Goal: Task Accomplishment & Management: Complete application form

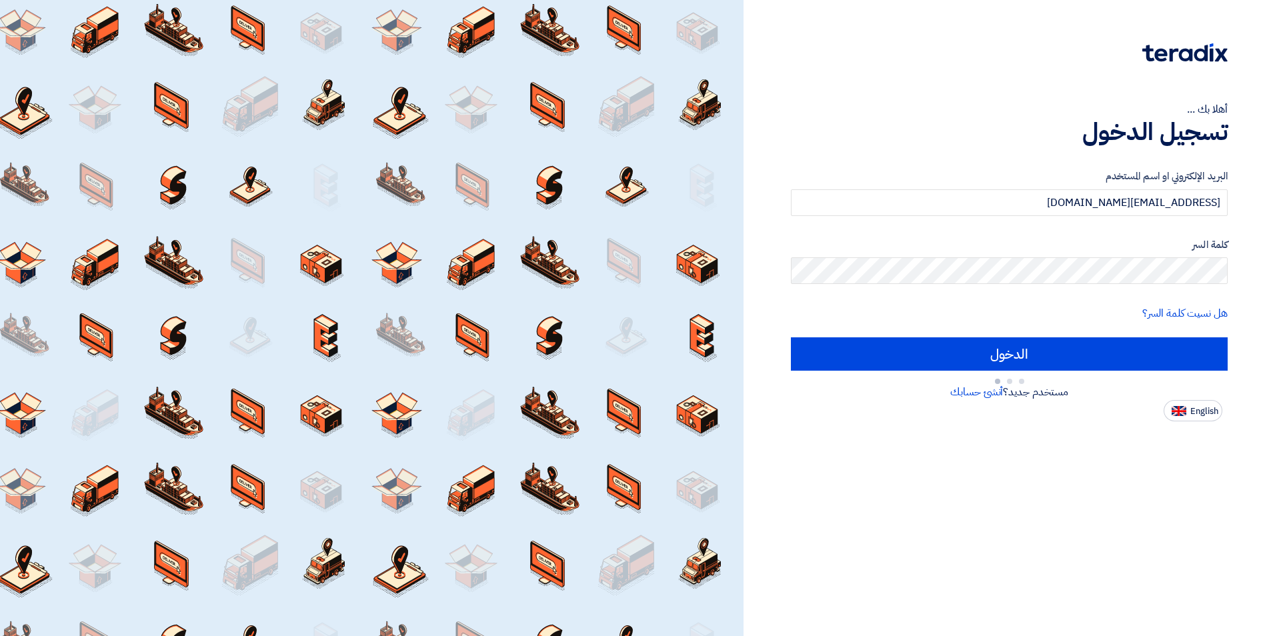
type input "Sign in"
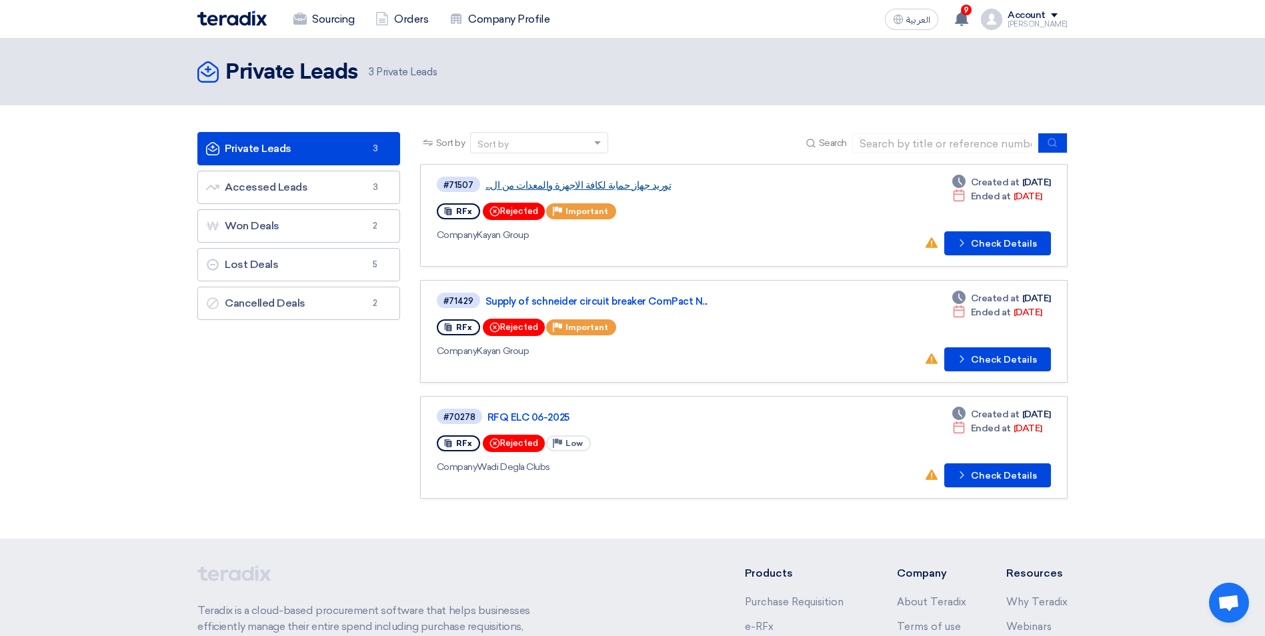
click at [500, 185] on link "توريد جهاز حماية لكافة الاجهزة والمعدات من ال..." at bounding box center [653, 185] width 334 height 12
click at [294, 193] on link "Accessed Leads Accessed Leads 3" at bounding box center [298, 187] width 203 height 33
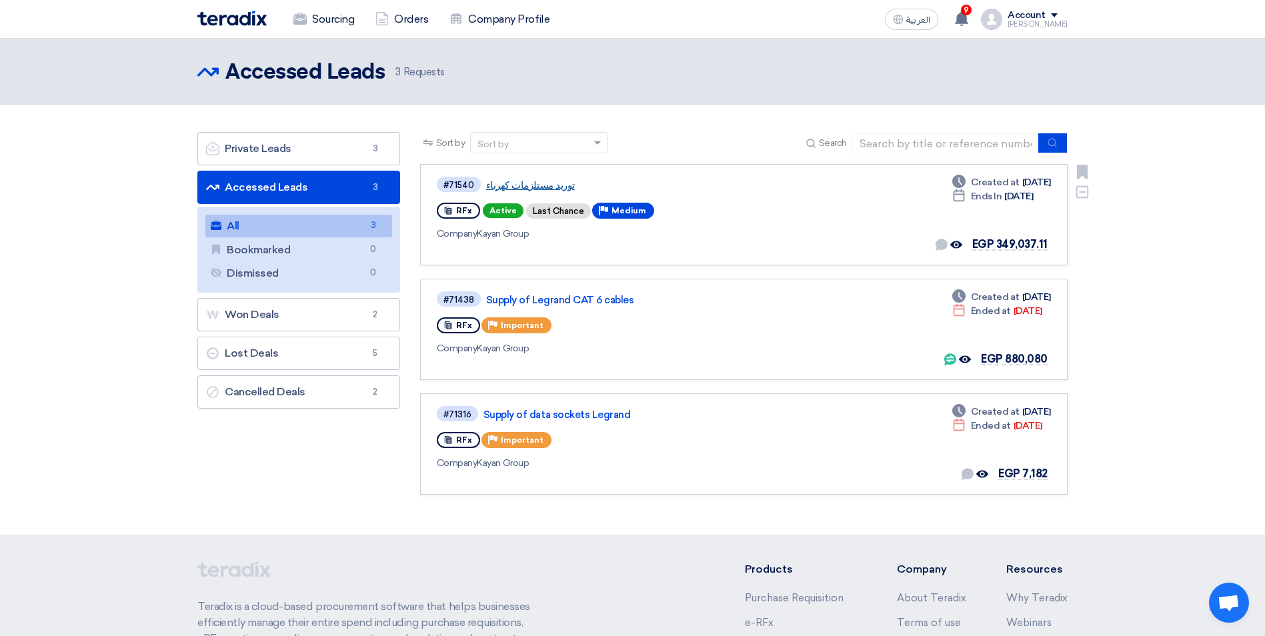
click at [539, 184] on link "توريد مستلزمات كهرباء" at bounding box center [653, 185] width 334 height 12
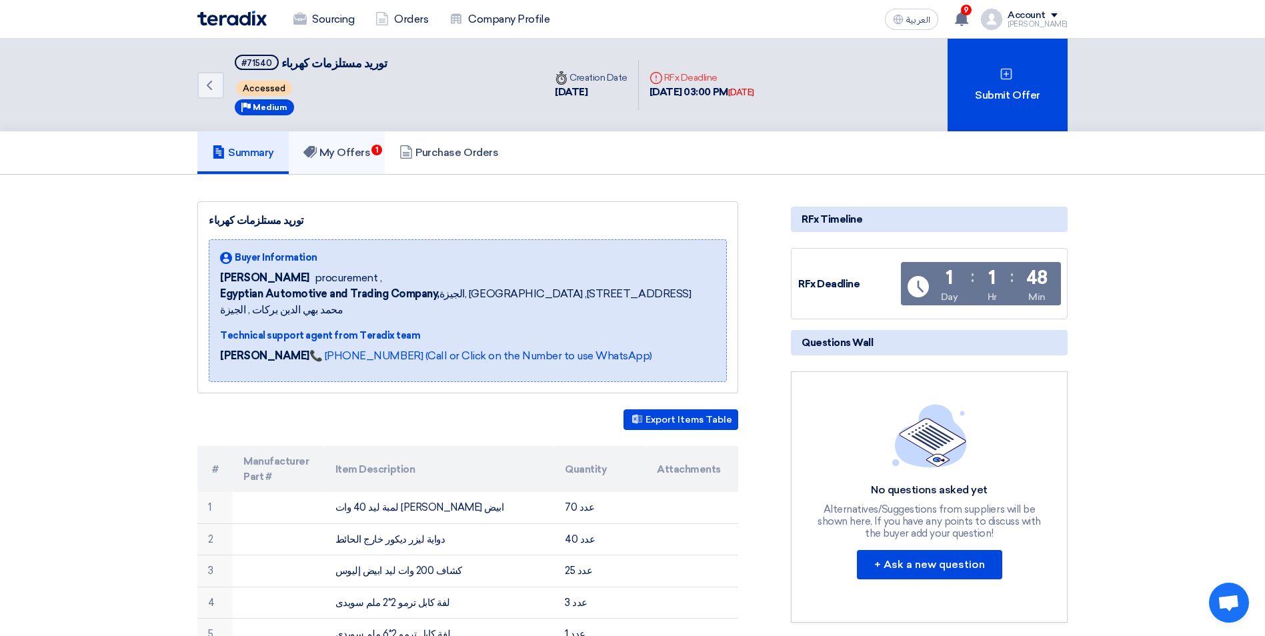
click at [355, 159] on h5 "My Offers 1" at bounding box center [337, 152] width 67 height 13
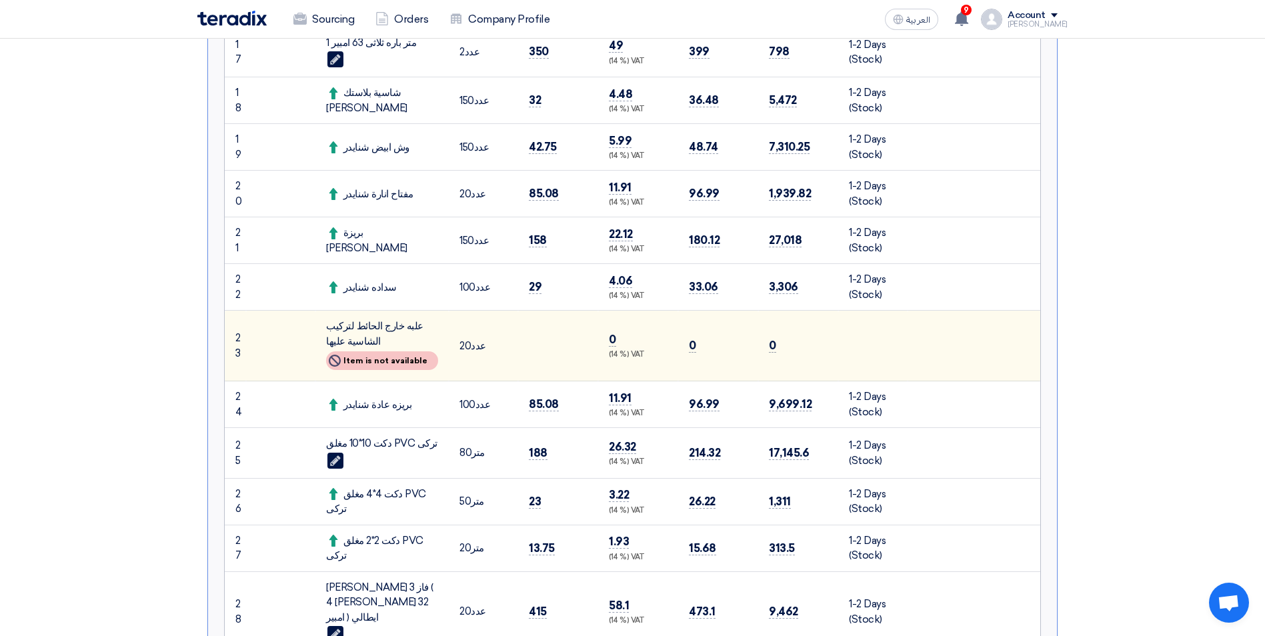
scroll to position [1267, 0]
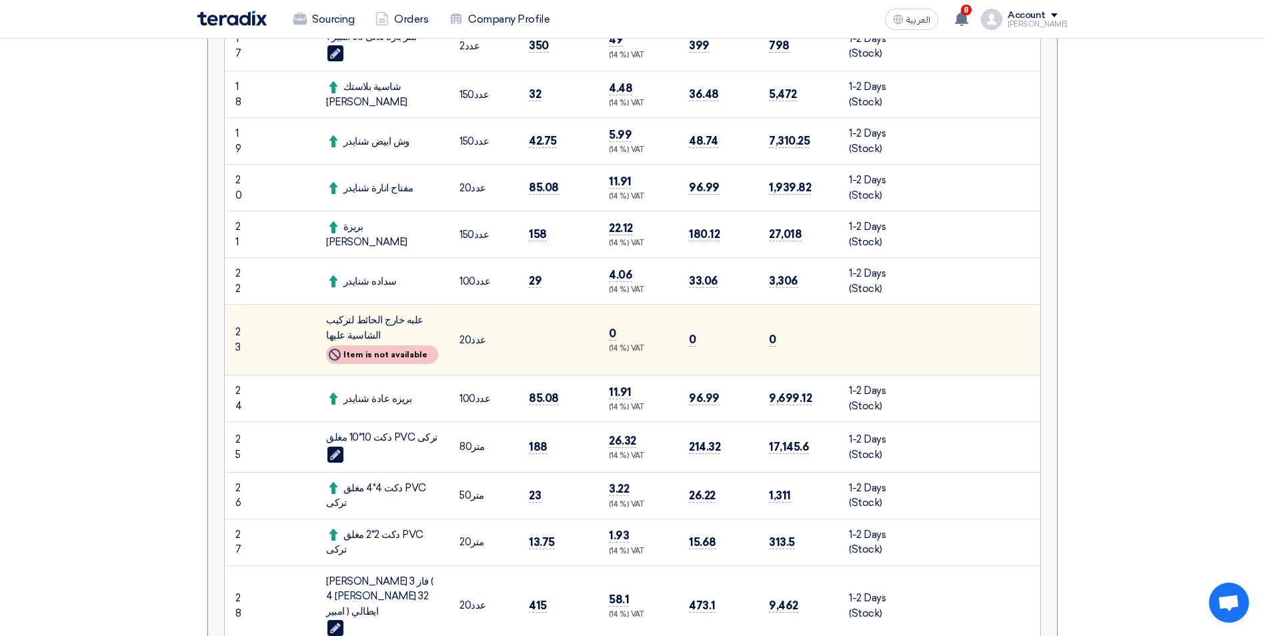
click at [406, 346] on div "Not Available Item is not available" at bounding box center [382, 355] width 112 height 19
drag, startPoint x: 652, startPoint y: 304, endPoint x: 592, endPoint y: 307, distance: 60.1
click at [592, 307] on td at bounding box center [558, 340] width 80 height 71
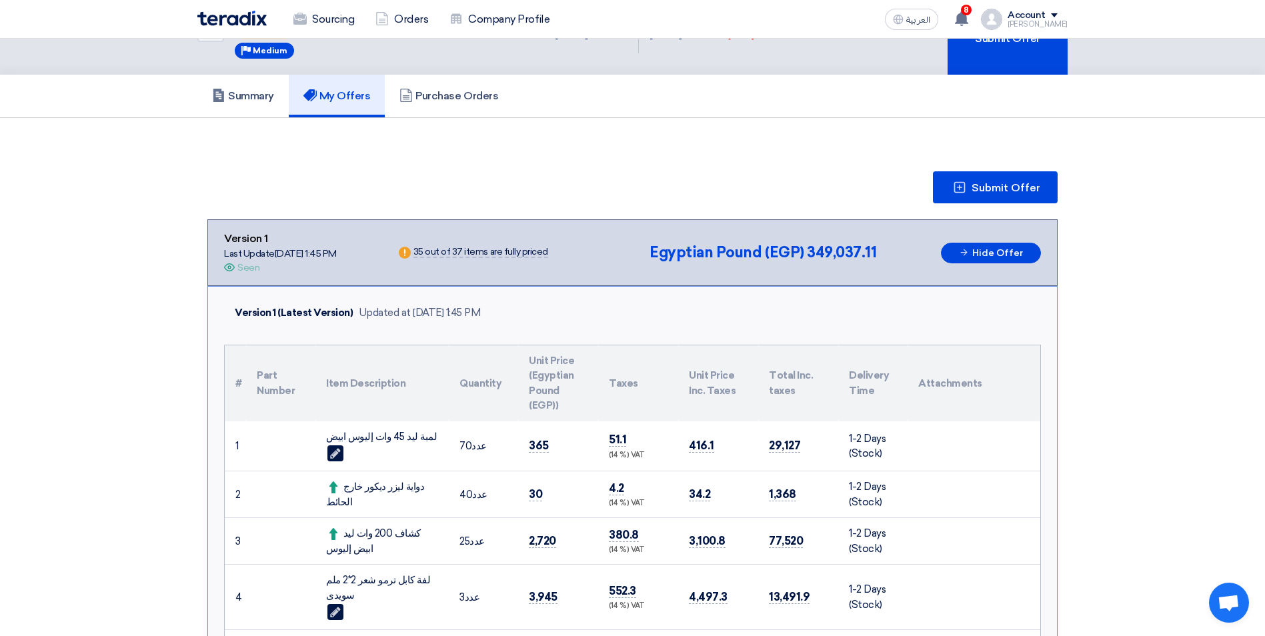
scroll to position [0, 0]
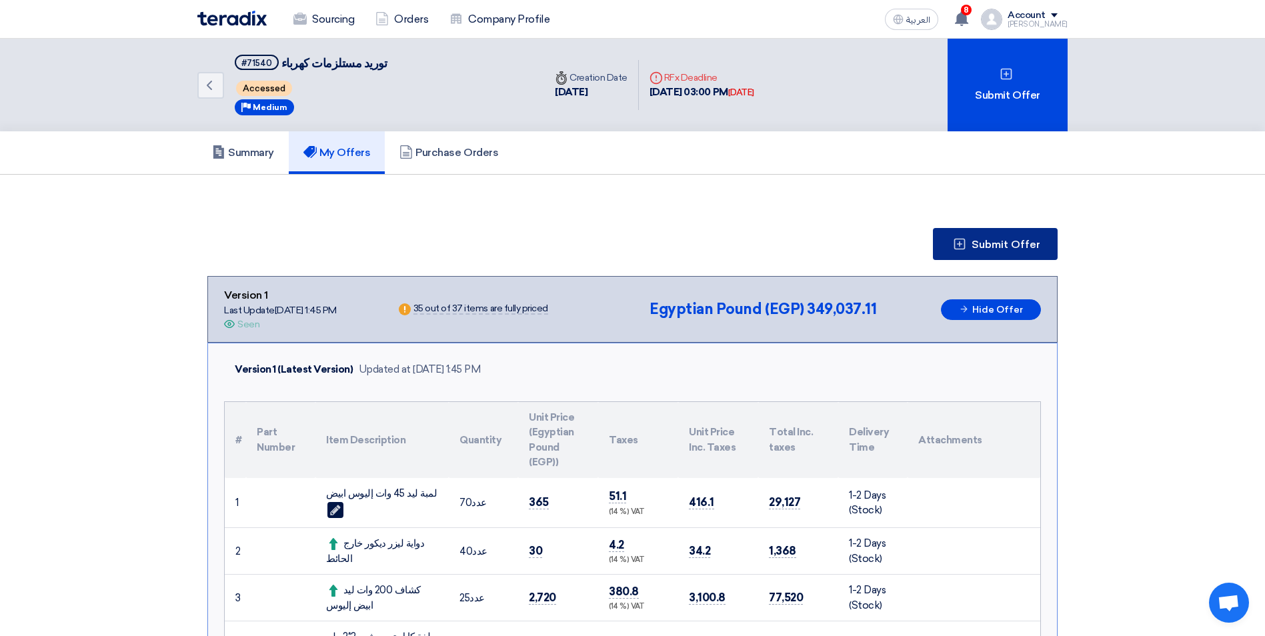
click at [973, 243] on button "Submit Offer" at bounding box center [995, 244] width 125 height 32
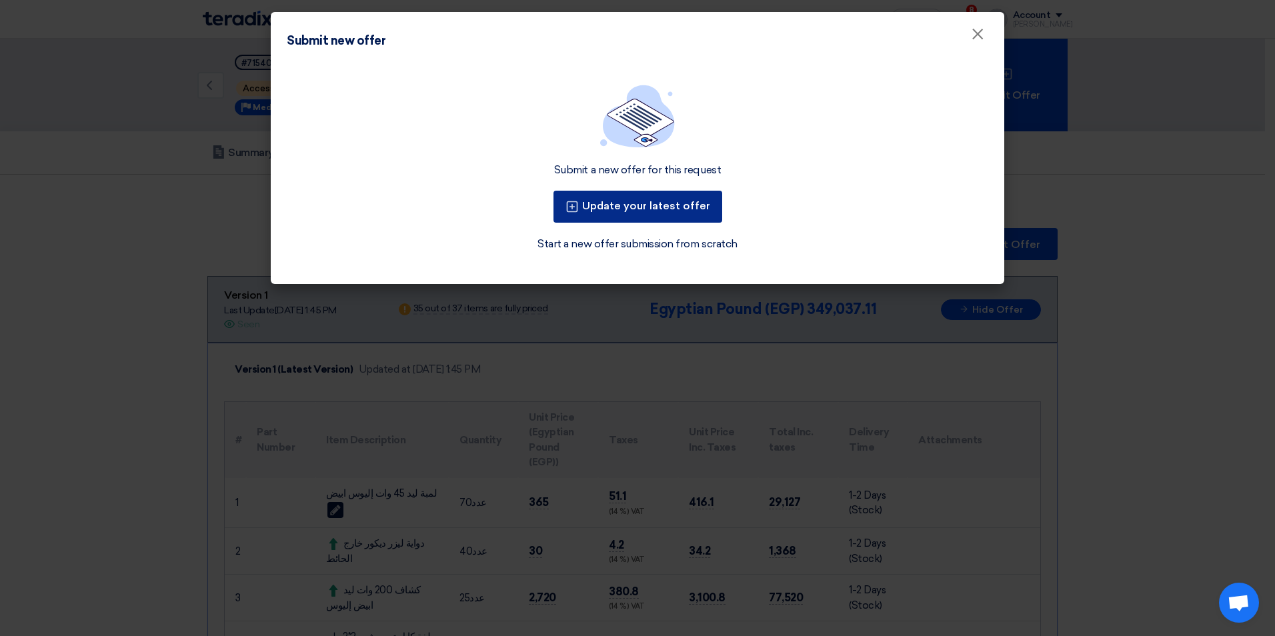
click at [688, 211] on button "Update your latest offer" at bounding box center [638, 207] width 169 height 32
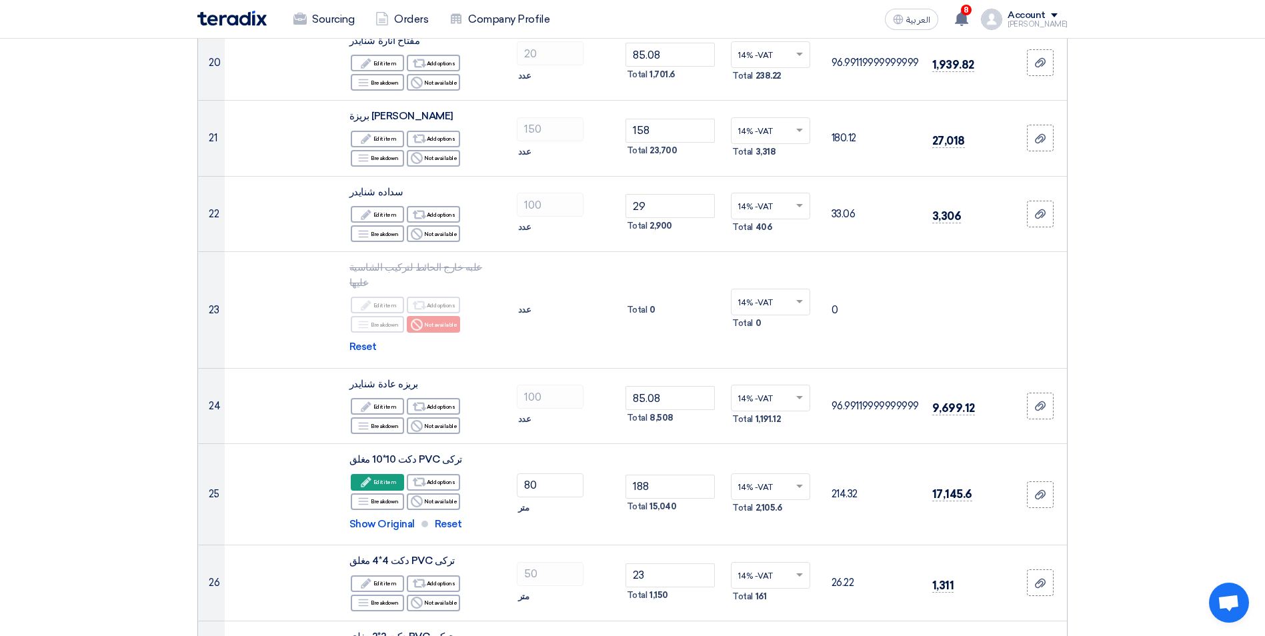
scroll to position [1868, 0]
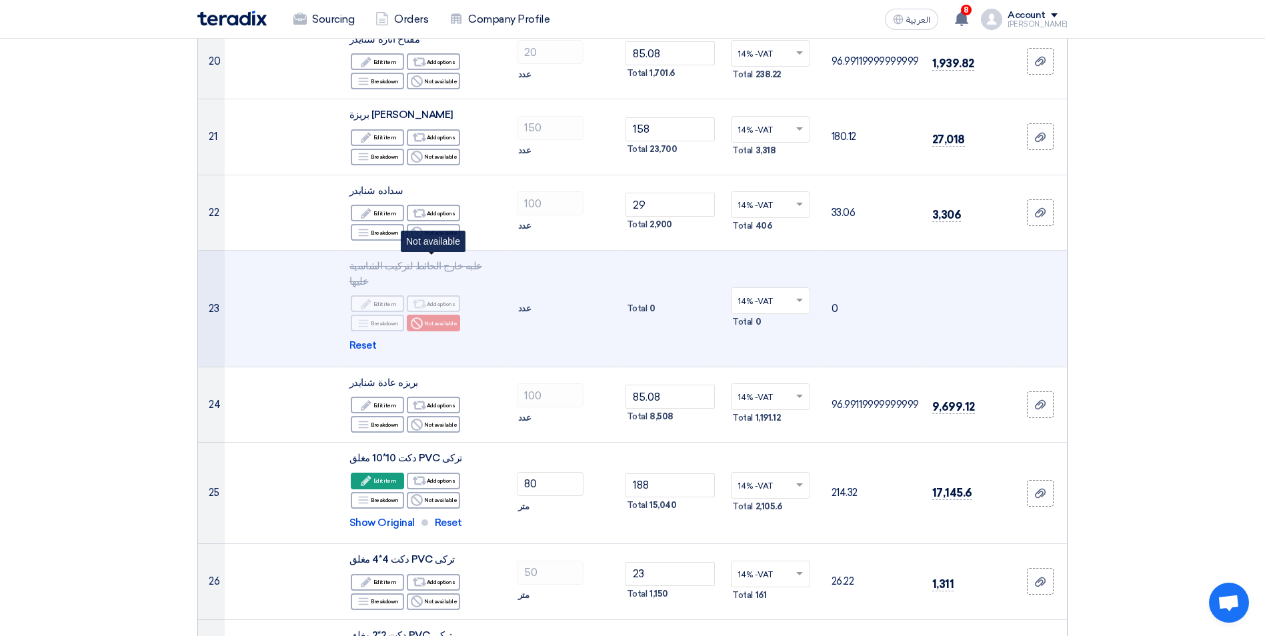
click at [434, 315] on div "Reject Not available" at bounding box center [433, 323] width 53 height 17
click at [365, 338] on span "Reset" at bounding box center [363, 345] width 27 height 15
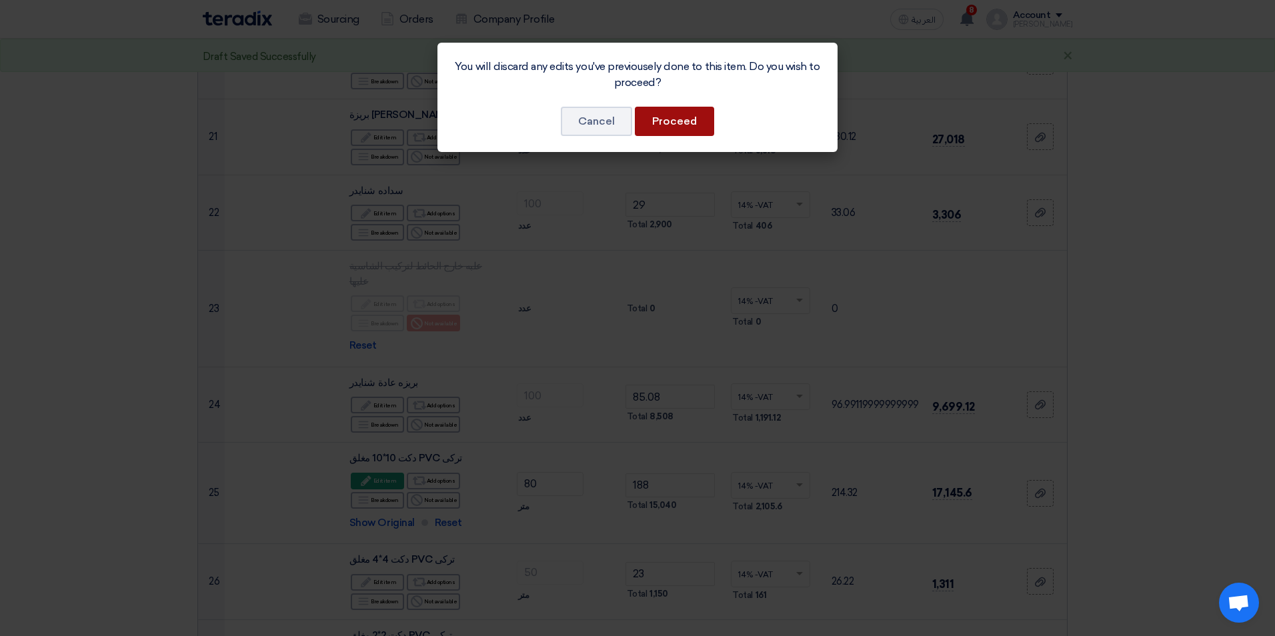
click at [669, 125] on button "Proceed" at bounding box center [674, 121] width 79 height 29
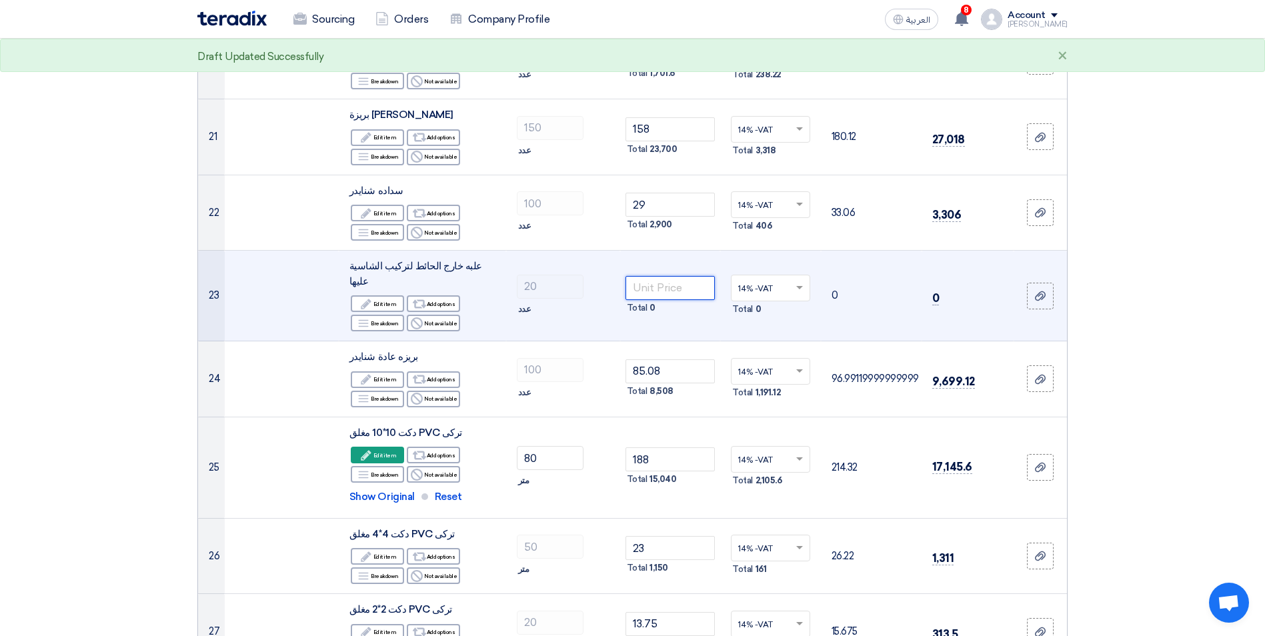
click at [668, 276] on input "number" at bounding box center [671, 288] width 90 height 24
type input "20"
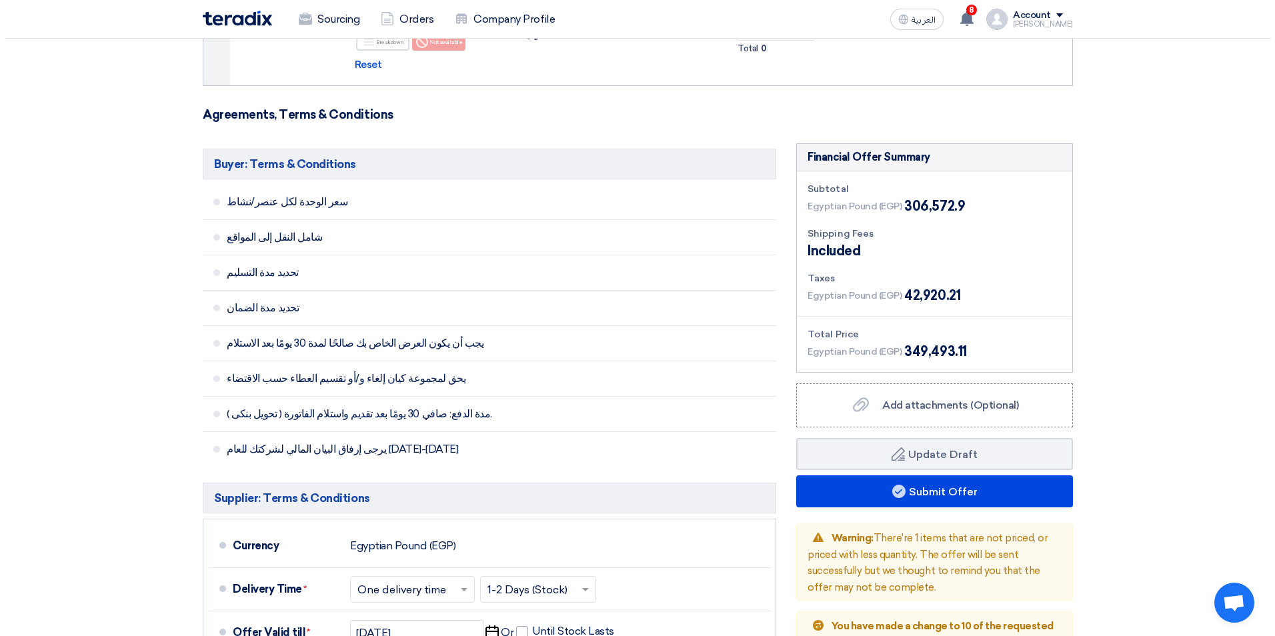
scroll to position [3469, 0]
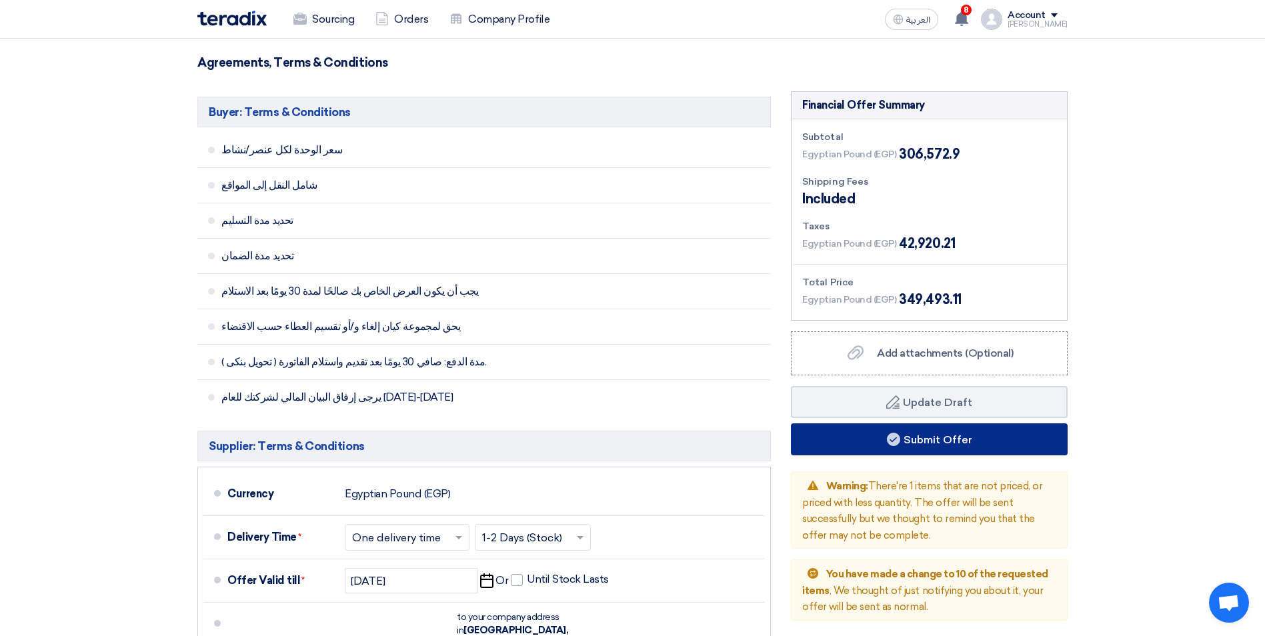
click at [968, 424] on button "Submit Offer" at bounding box center [929, 440] width 277 height 32
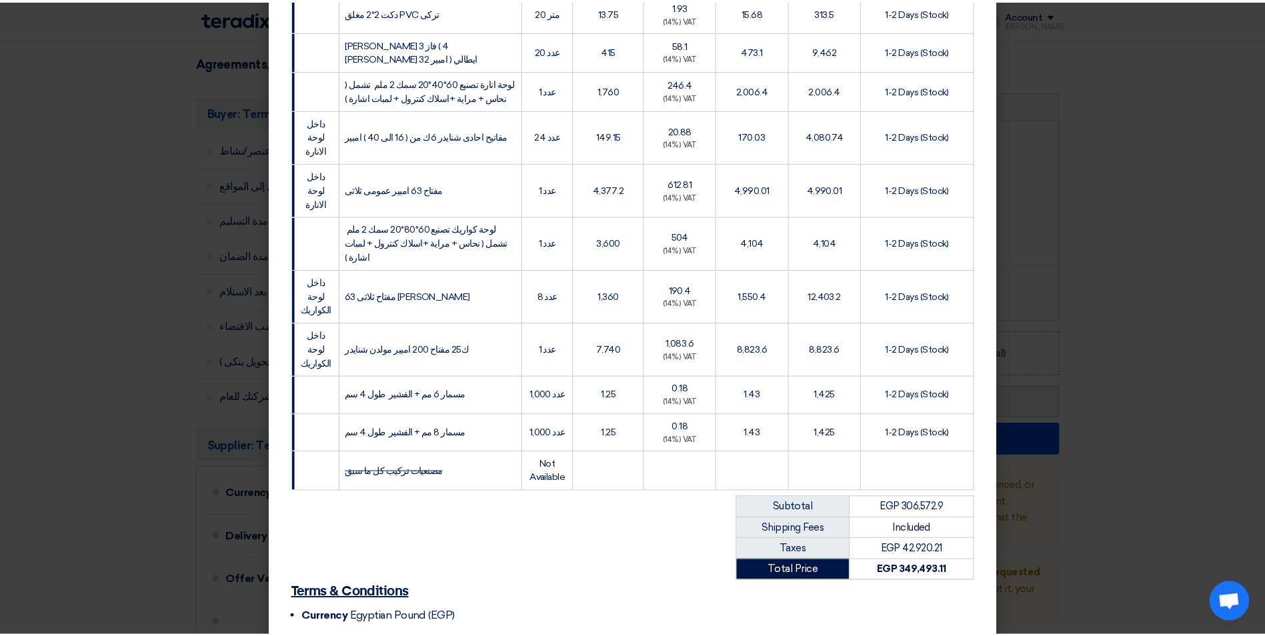
scroll to position [1335, 0]
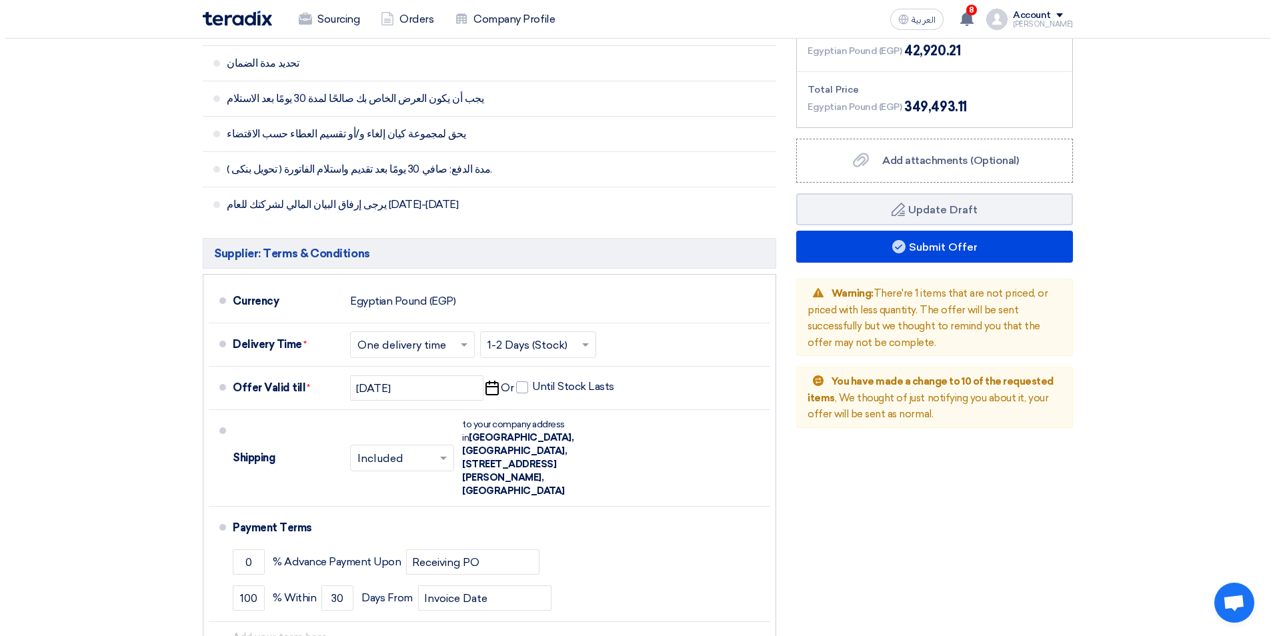
scroll to position [3669, 0]
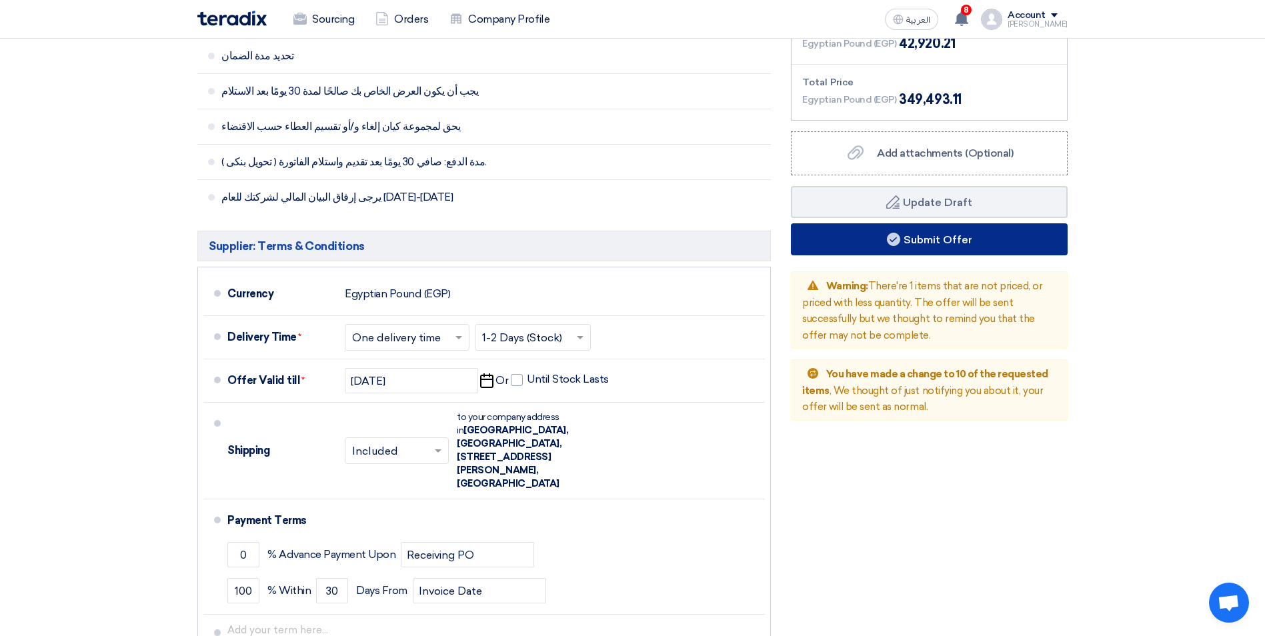
click at [959, 223] on button "Submit Offer" at bounding box center [929, 239] width 277 height 32
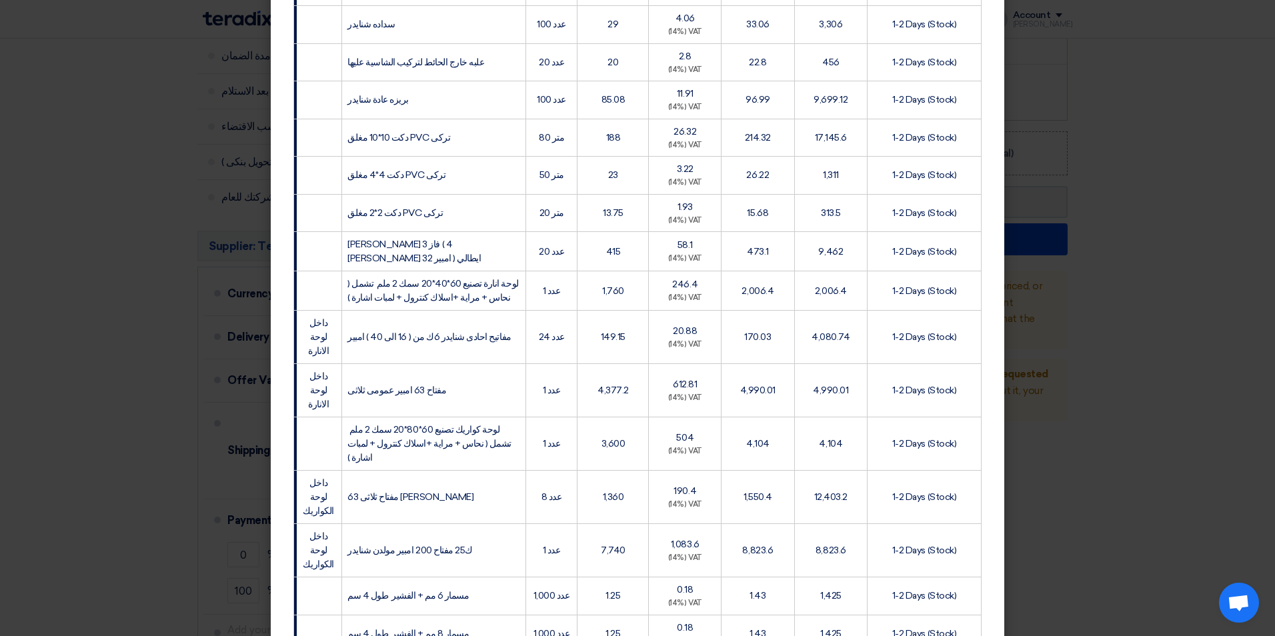
scroll to position [1334, 0]
